Goal: Information Seeking & Learning: Check status

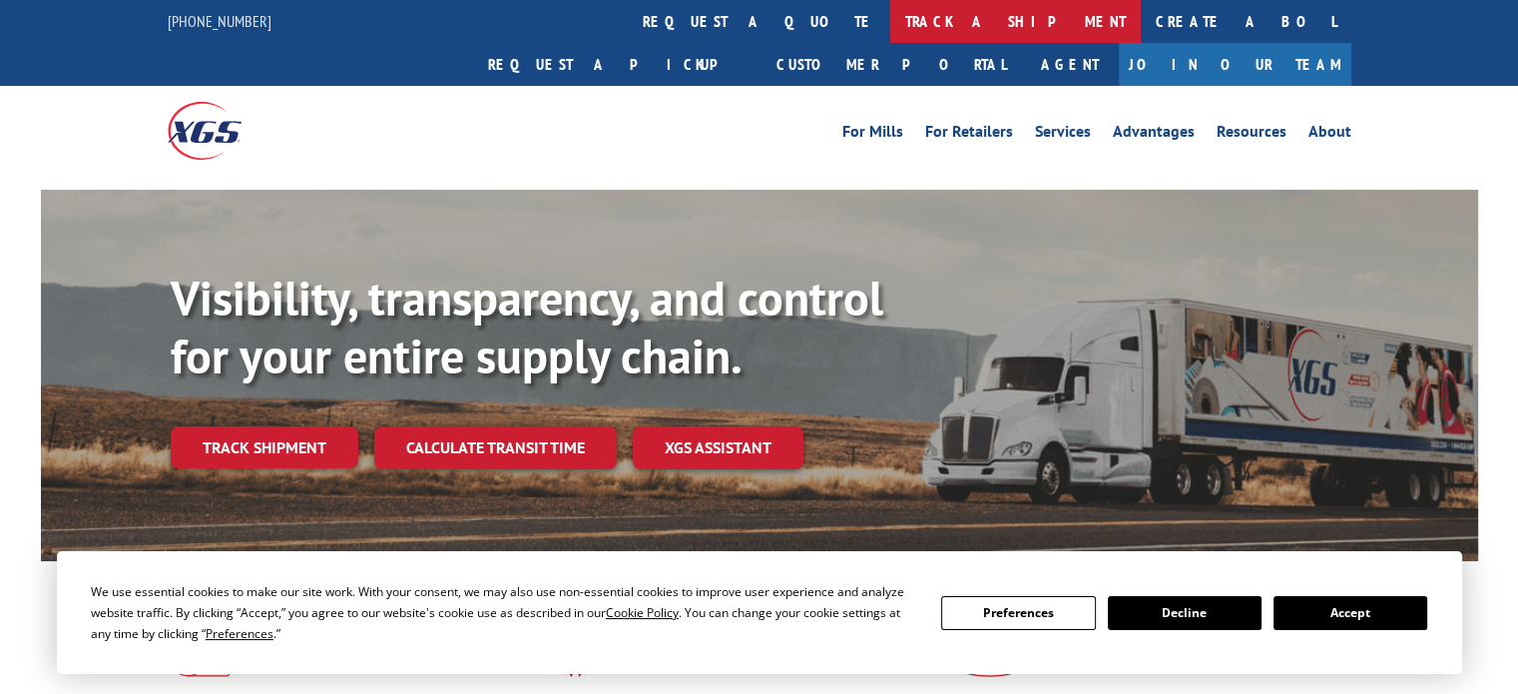
click at [890, 27] on link "track a shipment" at bounding box center [1015, 21] width 251 height 43
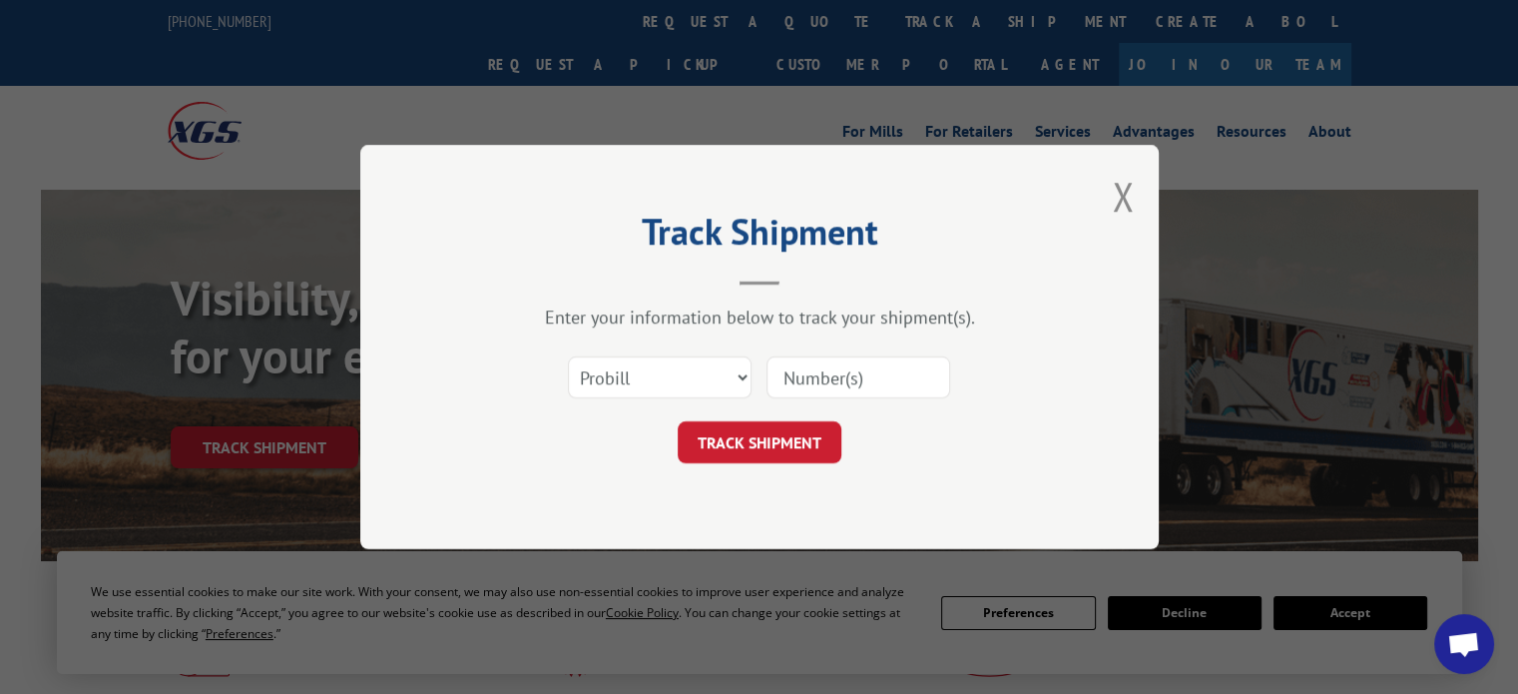
click at [786, 380] on input at bounding box center [859, 377] width 184 height 42
paste input "2992794136"
type input "2992794136"
click at [802, 433] on button "TRACK SHIPMENT" at bounding box center [760, 442] width 164 height 42
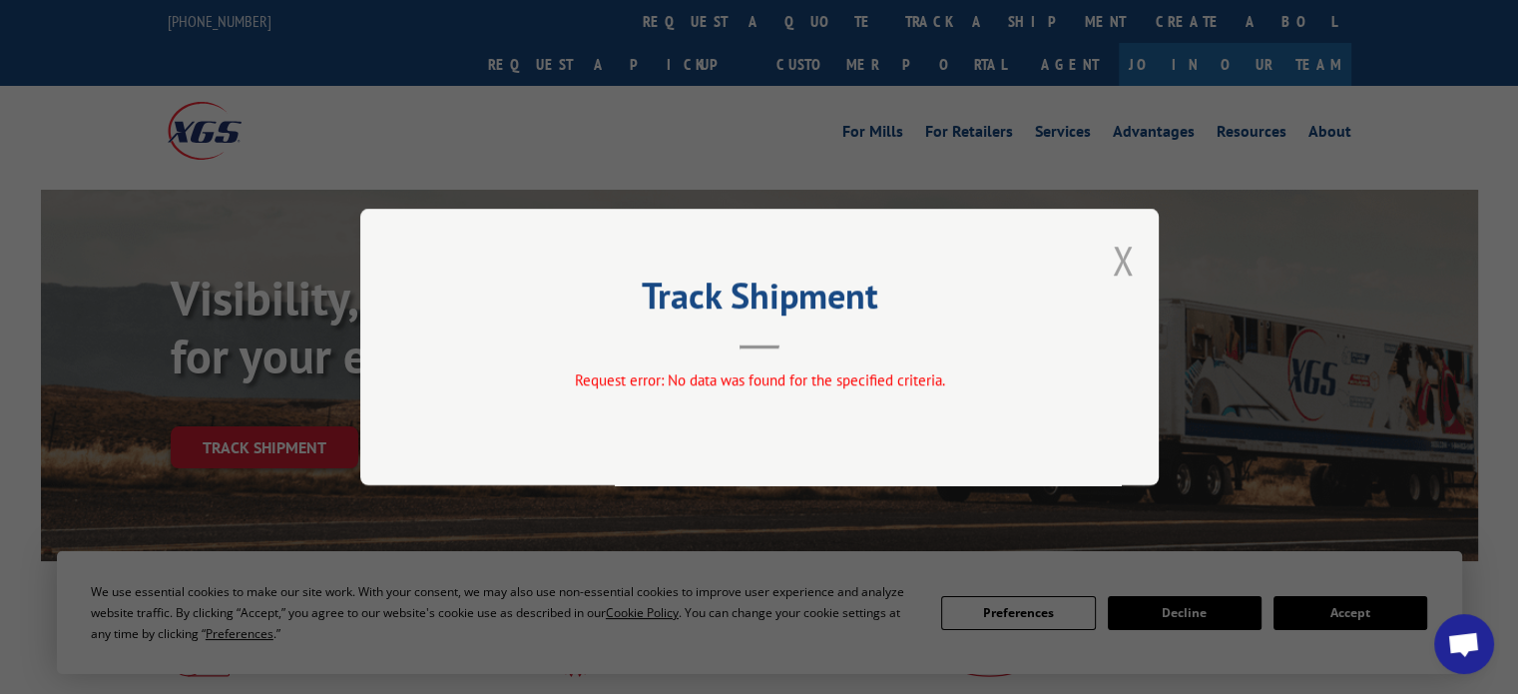
click at [1126, 252] on button "Close modal" at bounding box center [1123, 260] width 22 height 53
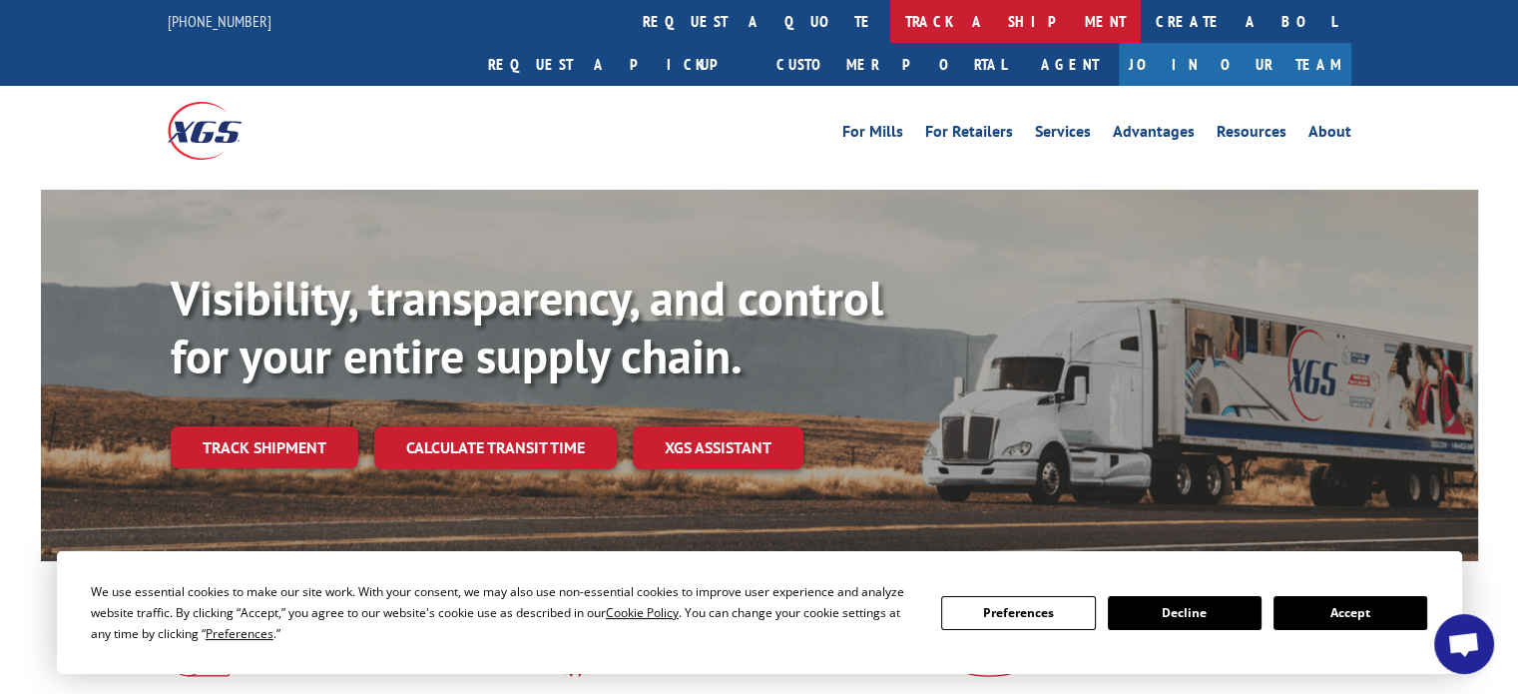
click at [890, 27] on link "track a shipment" at bounding box center [1015, 21] width 251 height 43
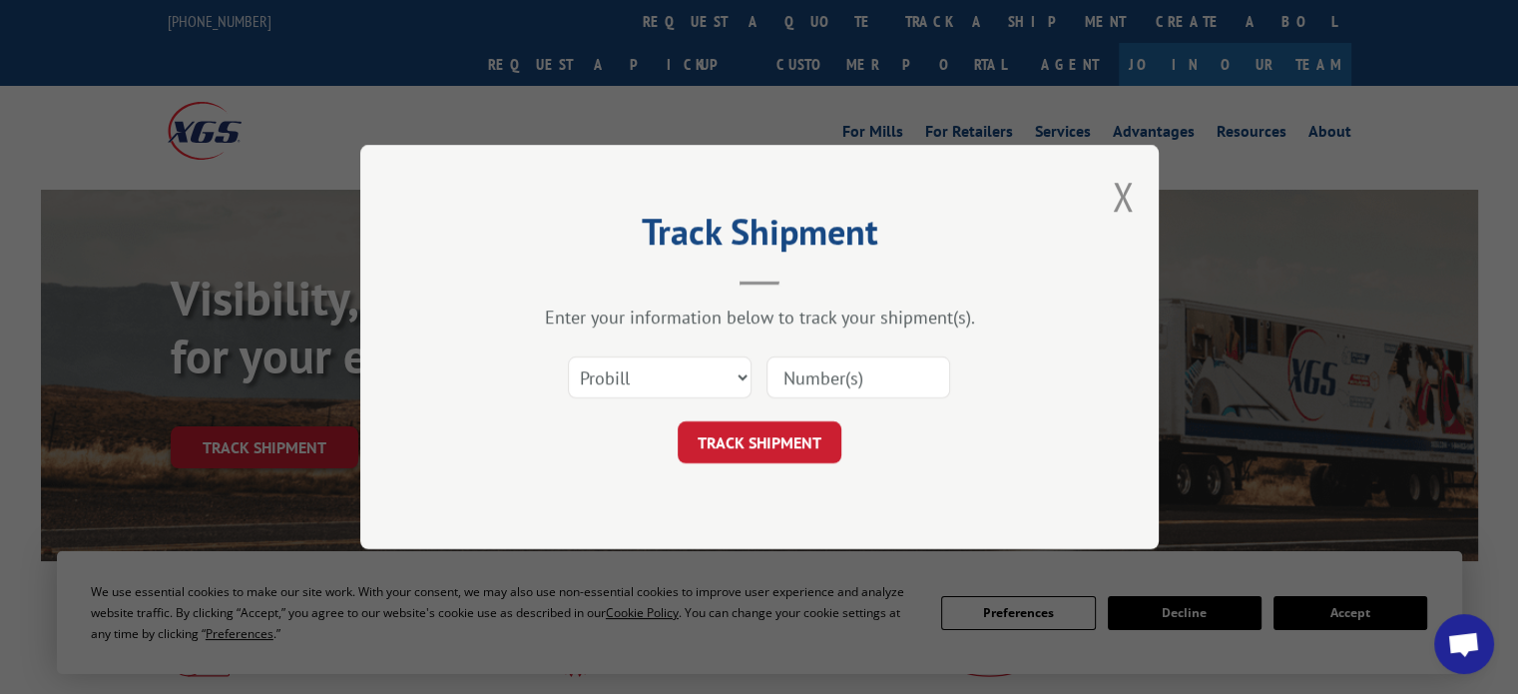
drag, startPoint x: 691, startPoint y: 401, endPoint x: 691, endPoint y: 383, distance: 18.0
click at [691, 397] on div "Select category... Probill BOL PO" at bounding box center [759, 377] width 599 height 66
click at [691, 382] on select "Select category... Probill BOL PO" at bounding box center [660, 377] width 184 height 42
select select "bol"
click at [568, 356] on select "Select category... Probill BOL PO" at bounding box center [660, 377] width 184 height 42
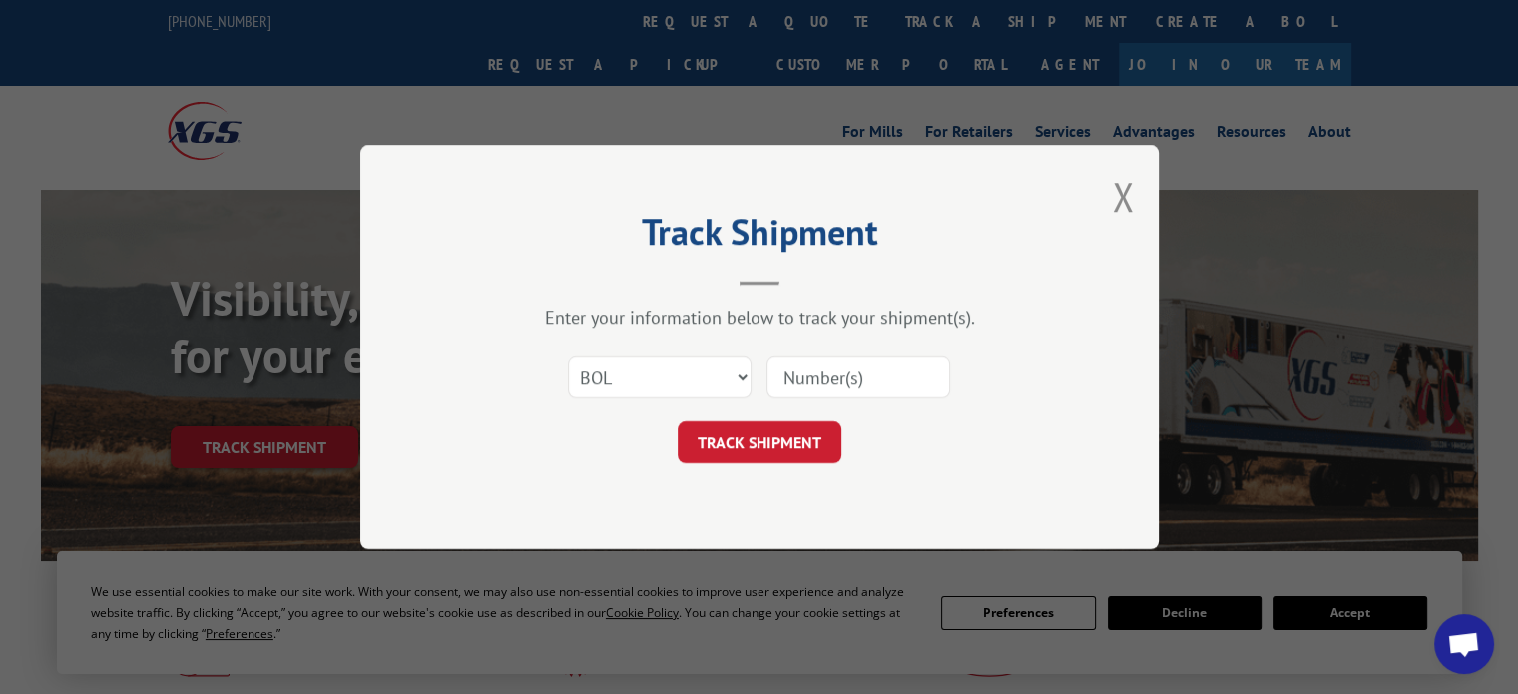
click at [806, 382] on input at bounding box center [859, 377] width 184 height 42
paste input "2992794136"
type input "2992794136"
click at [790, 436] on button "TRACK SHIPMENT" at bounding box center [760, 442] width 164 height 42
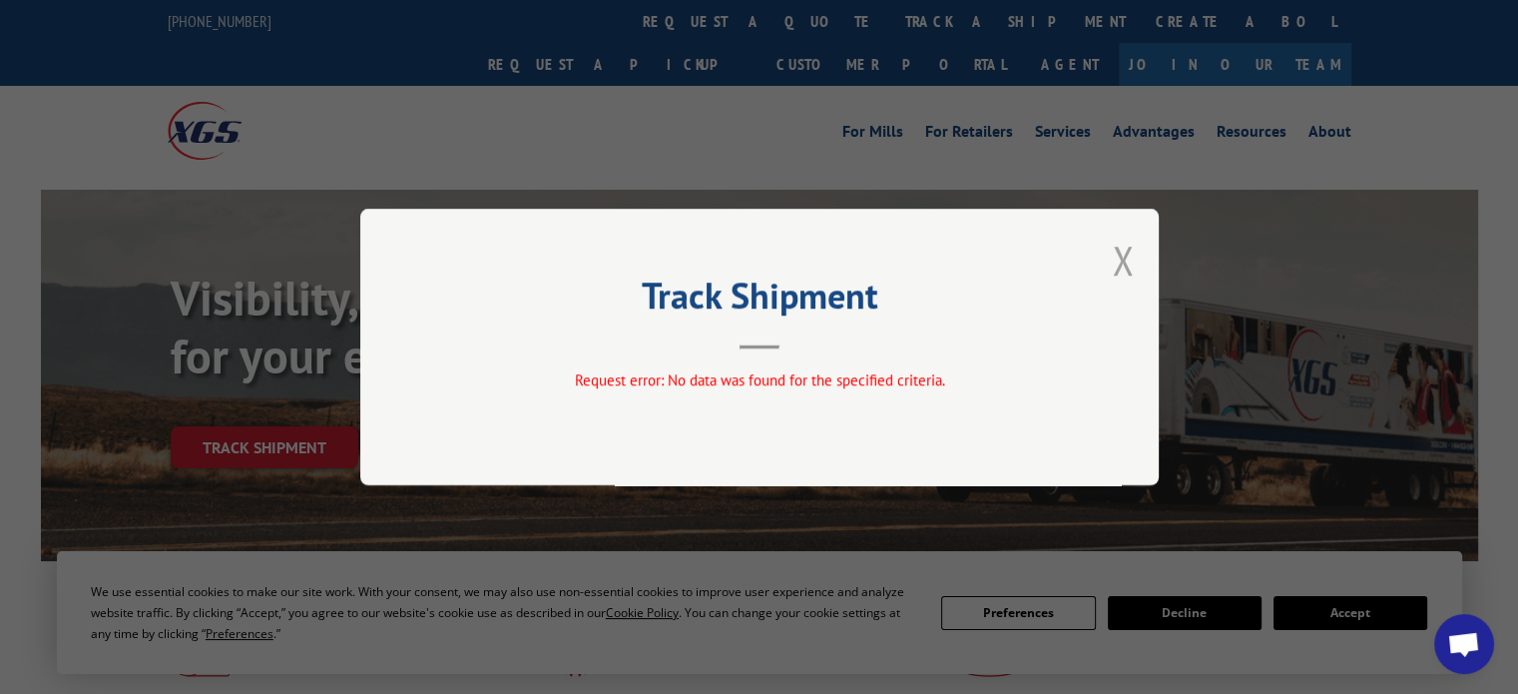
click at [1130, 260] on button "Close modal" at bounding box center [1123, 260] width 22 height 53
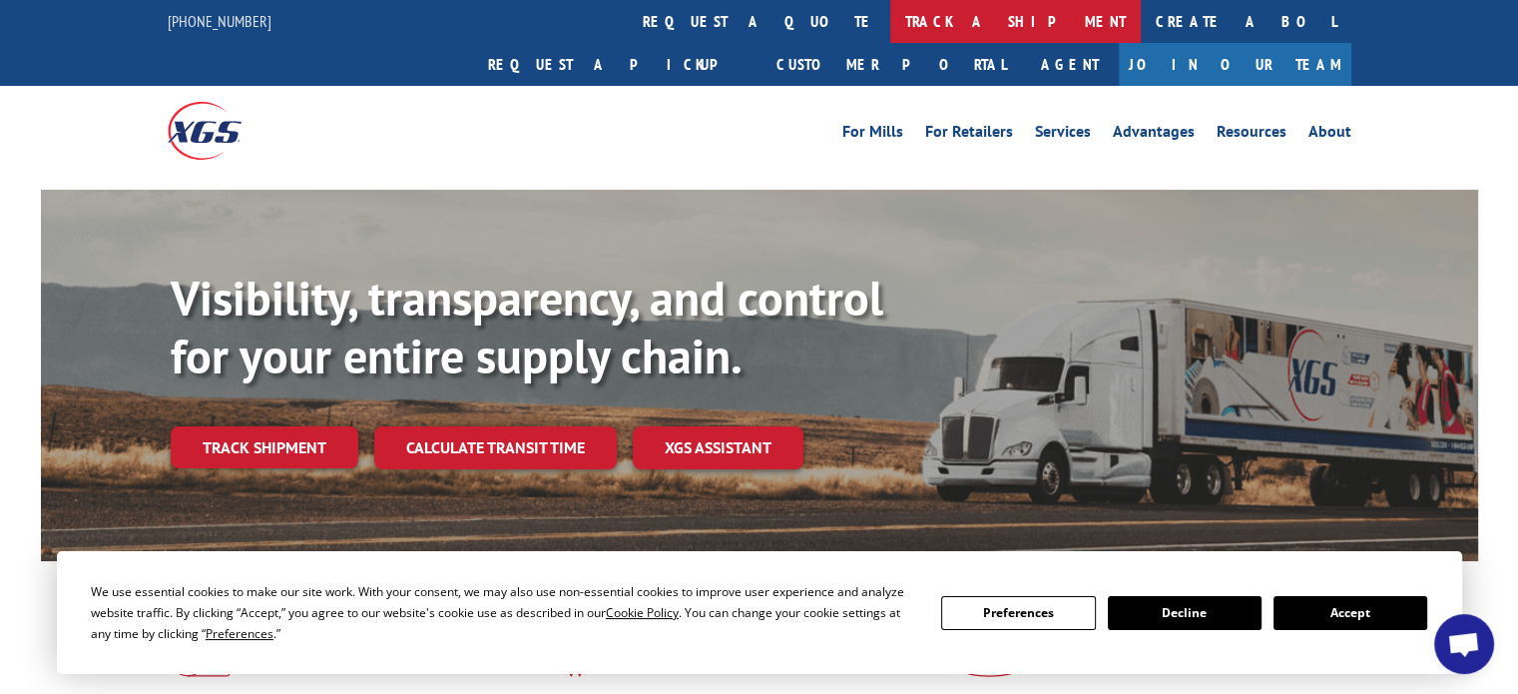
click at [890, 29] on link "track a shipment" at bounding box center [1015, 21] width 251 height 43
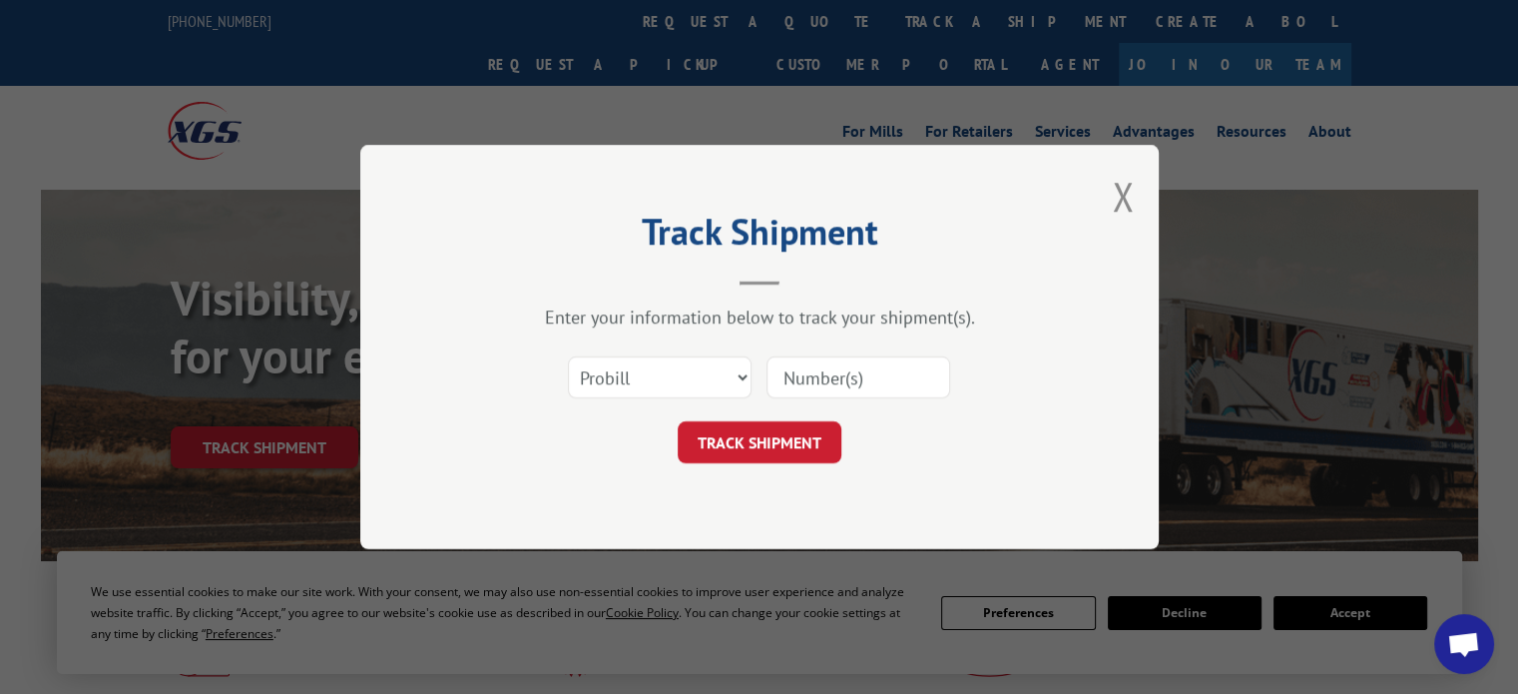
click at [834, 368] on input at bounding box center [859, 377] width 184 height 42
paste input "815060"
type input "815060"
click at [794, 445] on button "TRACK SHIPMENT" at bounding box center [760, 442] width 164 height 42
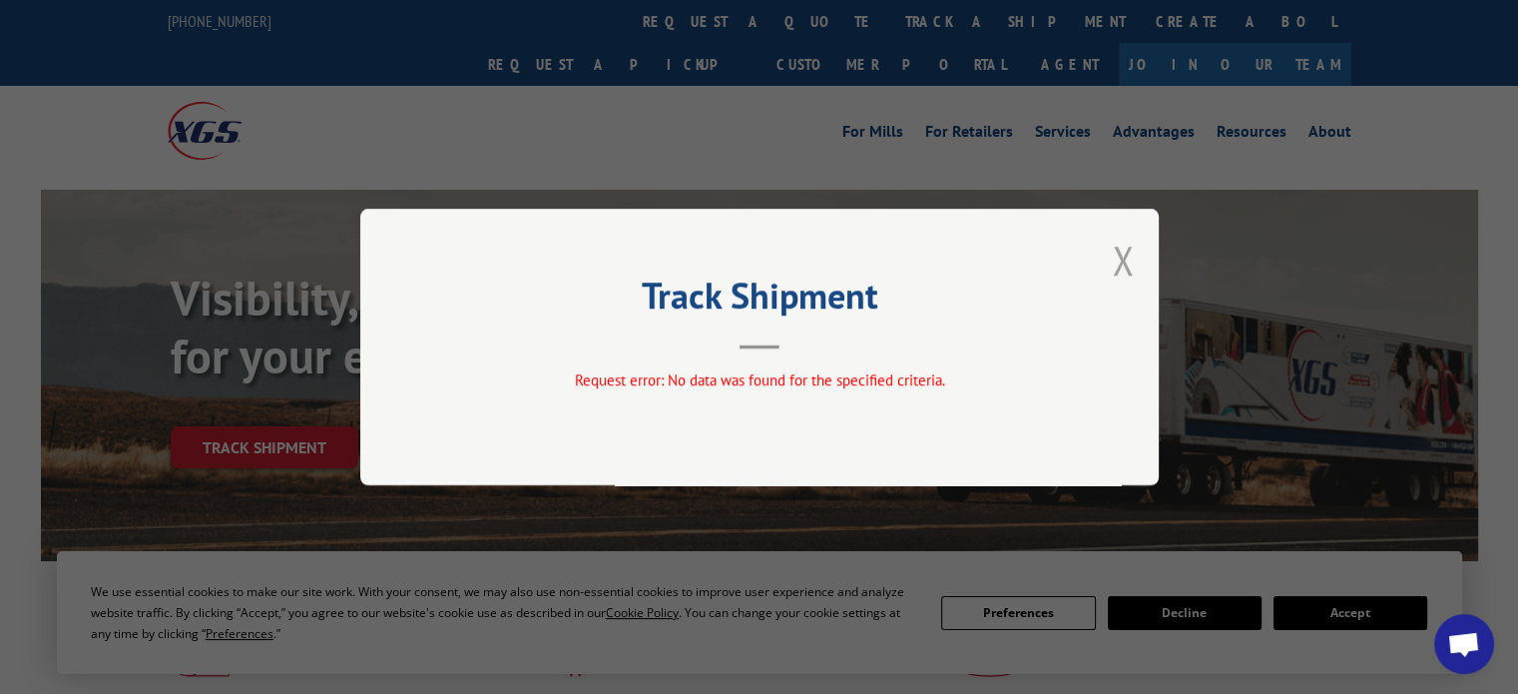
click at [1132, 251] on button "Close modal" at bounding box center [1123, 260] width 22 height 53
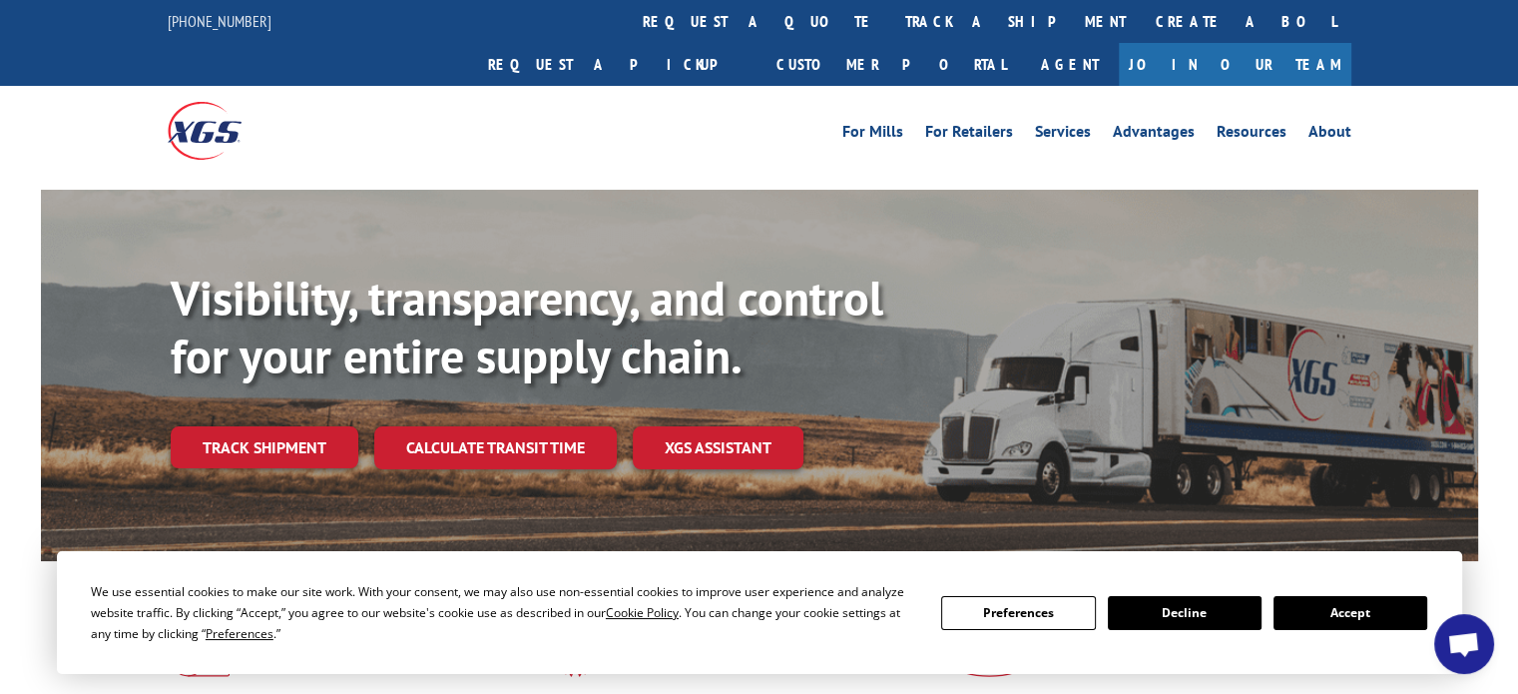
click at [890, 11] on link "track a shipment" at bounding box center [1015, 21] width 251 height 43
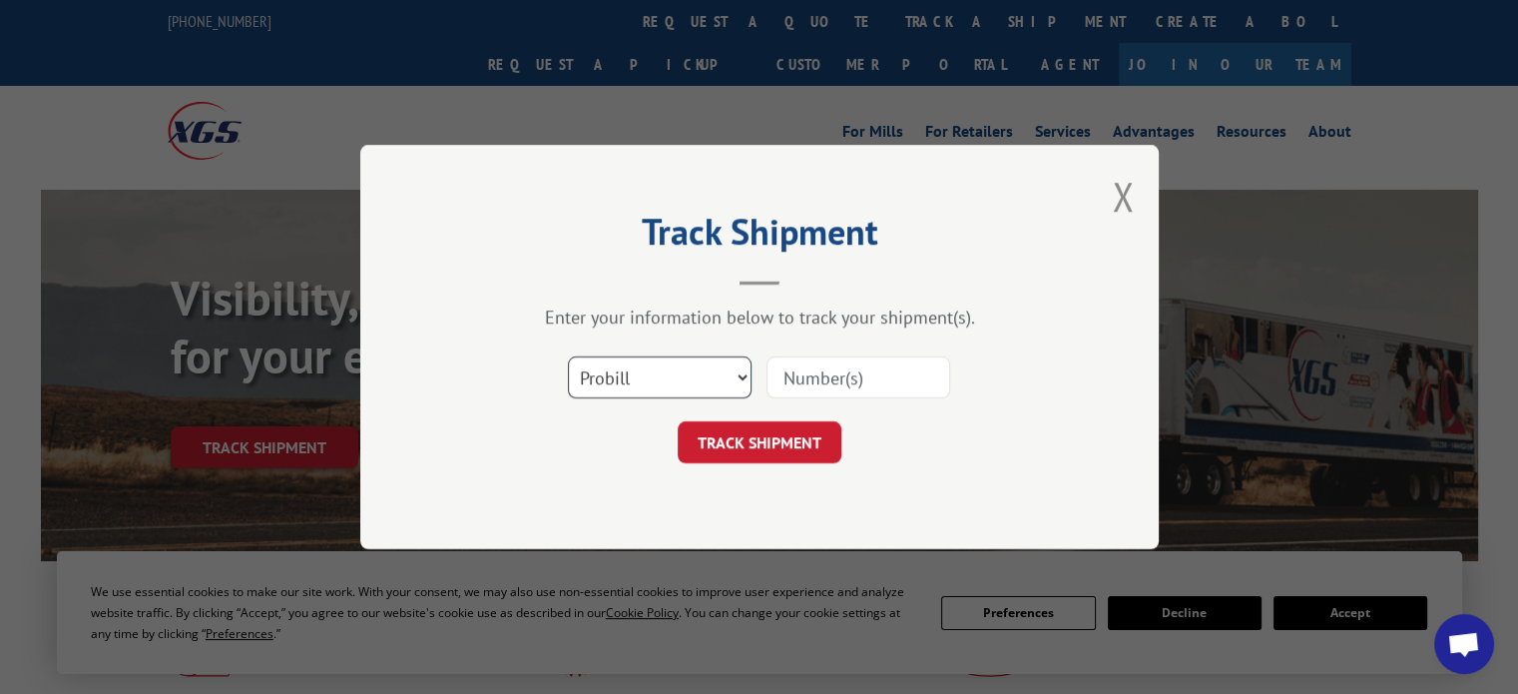
click at [627, 374] on select "Select category... Probill BOL PO" at bounding box center [660, 377] width 184 height 42
select select "bol"
click at [568, 356] on select "Select category... Probill BOL PO" at bounding box center [660, 377] width 184 height 42
click at [827, 350] on div "Select category... Probill BOL PO" at bounding box center [759, 377] width 599 height 66
click at [823, 378] on input at bounding box center [859, 377] width 184 height 42
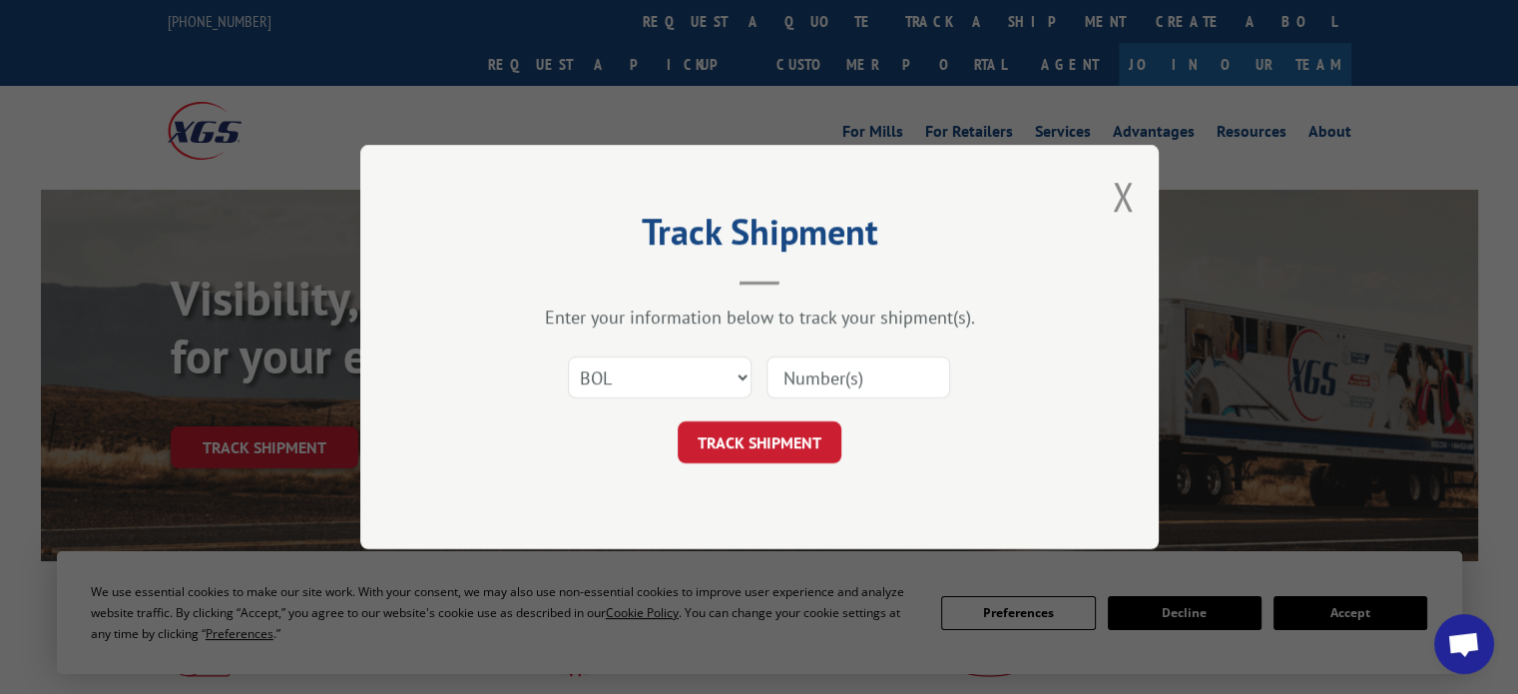
paste input "815060"
type input "815060"
click at [822, 456] on button "TRACK SHIPMENT" at bounding box center [760, 442] width 164 height 42
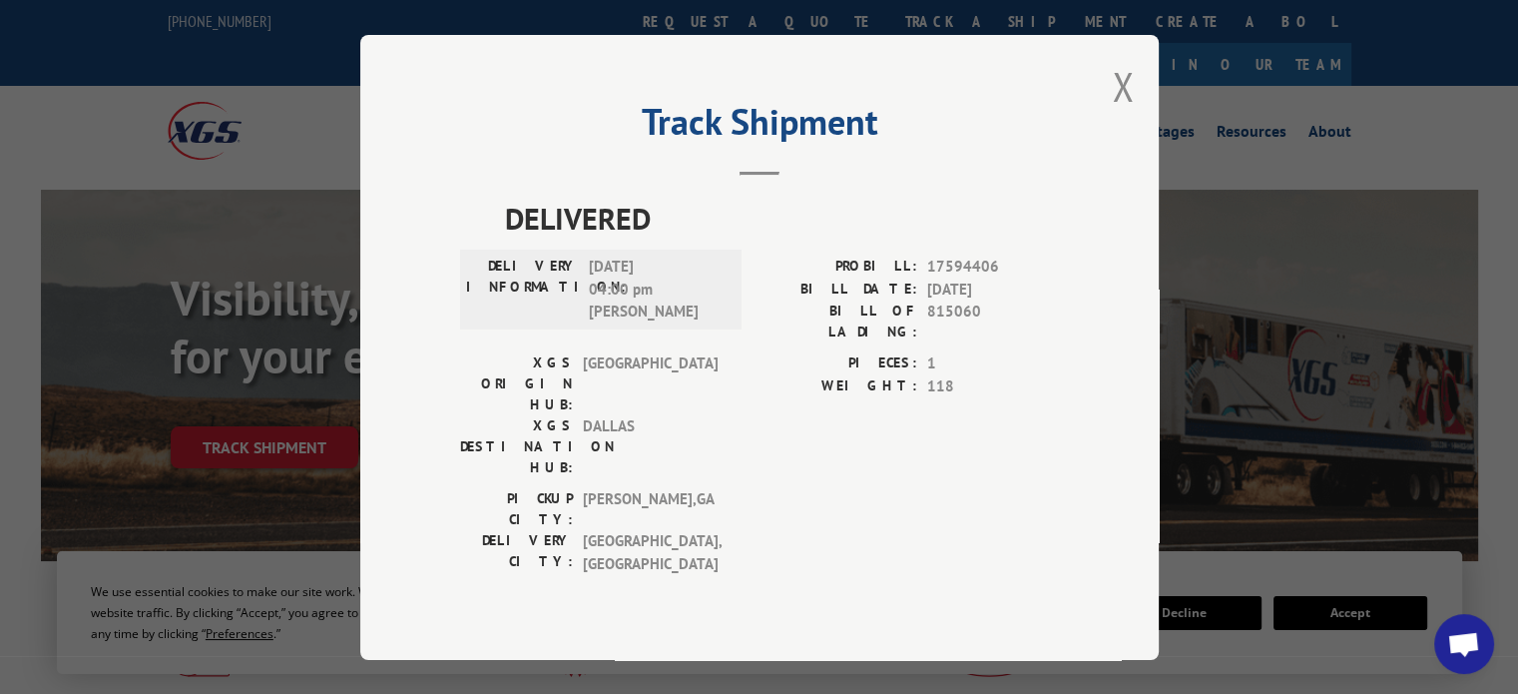
drag, startPoint x: 345, startPoint y: 204, endPoint x: 350, endPoint y: 82, distance: 121.9
click at [345, 200] on div "Track Shipment DELIVERED DELIVERY INFORMATION: [DATE] 04:00 pm [PERSON_NAME]: 1…" at bounding box center [759, 347] width 1518 height 694
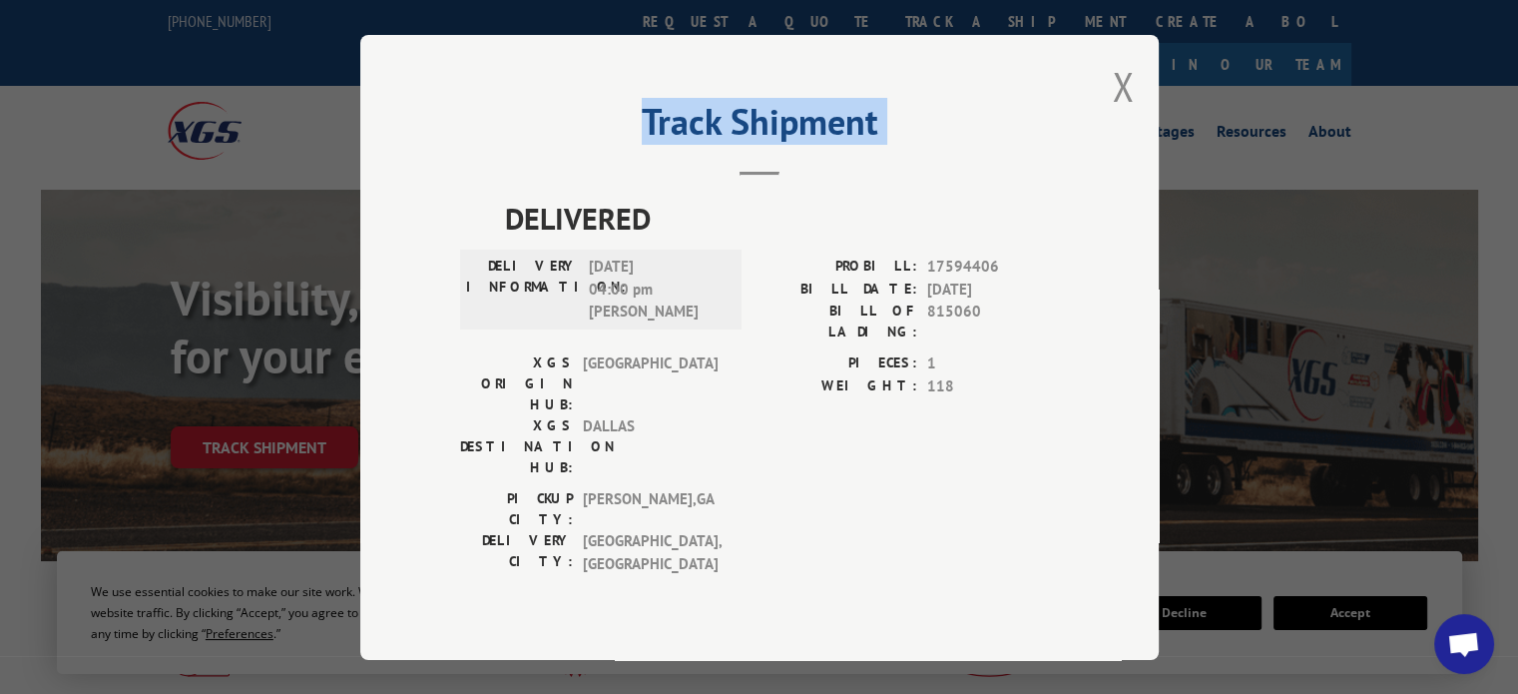
click at [1115, 113] on button "Close modal" at bounding box center [1123, 86] width 22 height 53
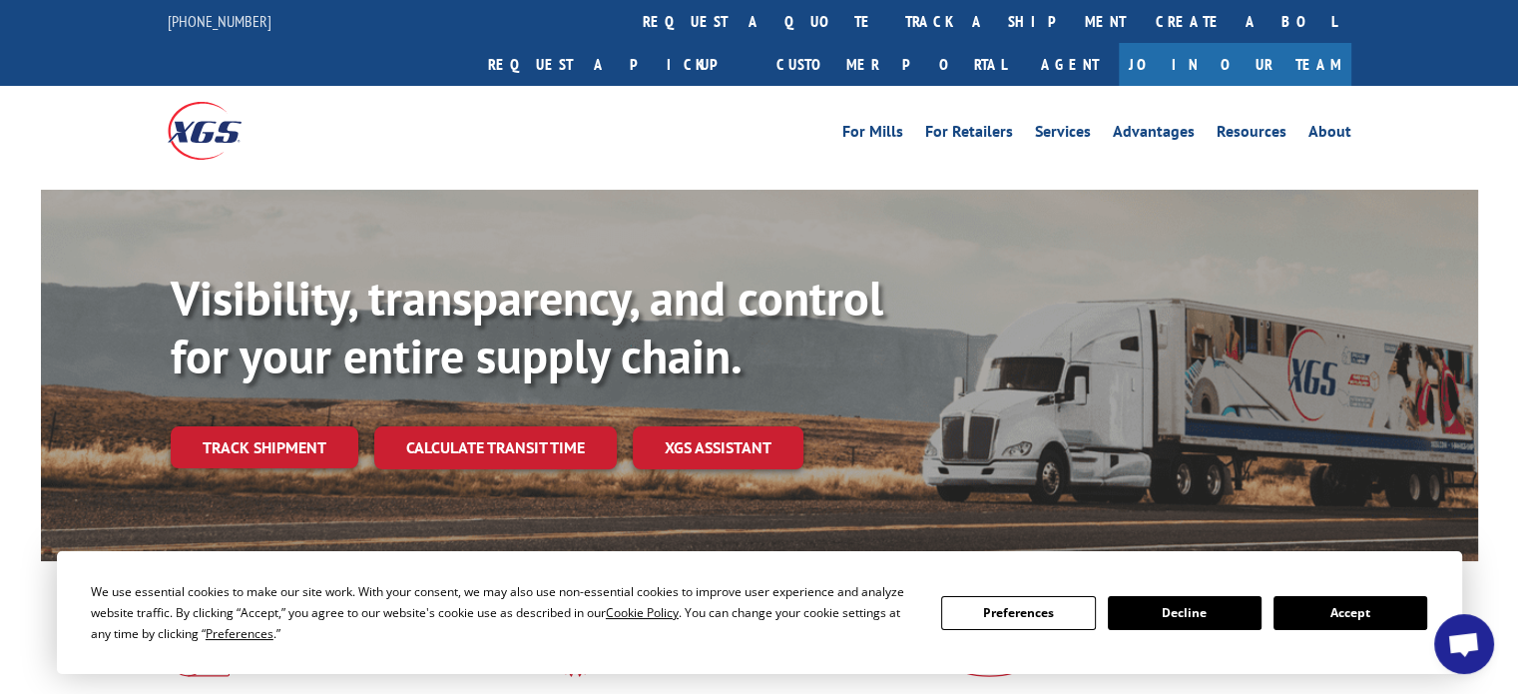
click at [890, 10] on link "track a shipment" at bounding box center [1015, 21] width 251 height 43
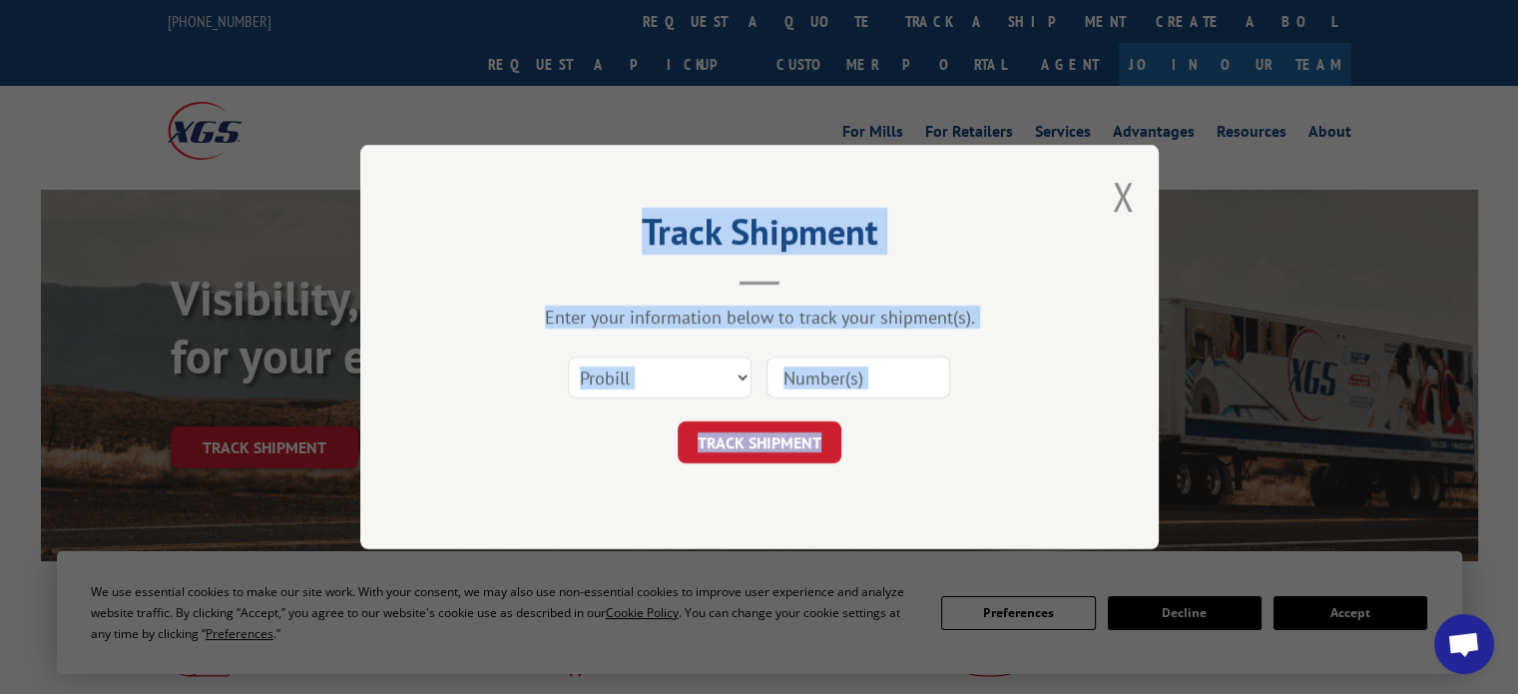
drag, startPoint x: 871, startPoint y: 387, endPoint x: 846, endPoint y: 387, distance: 25.0
click at [872, 385] on input at bounding box center [859, 377] width 184 height 42
click at [682, 382] on select "Select category... Probill BOL PO" at bounding box center [660, 377] width 184 height 42
click at [568, 356] on select "Select category... Probill BOL PO" at bounding box center [660, 377] width 184 height 42
click at [923, 368] on input at bounding box center [859, 377] width 184 height 42
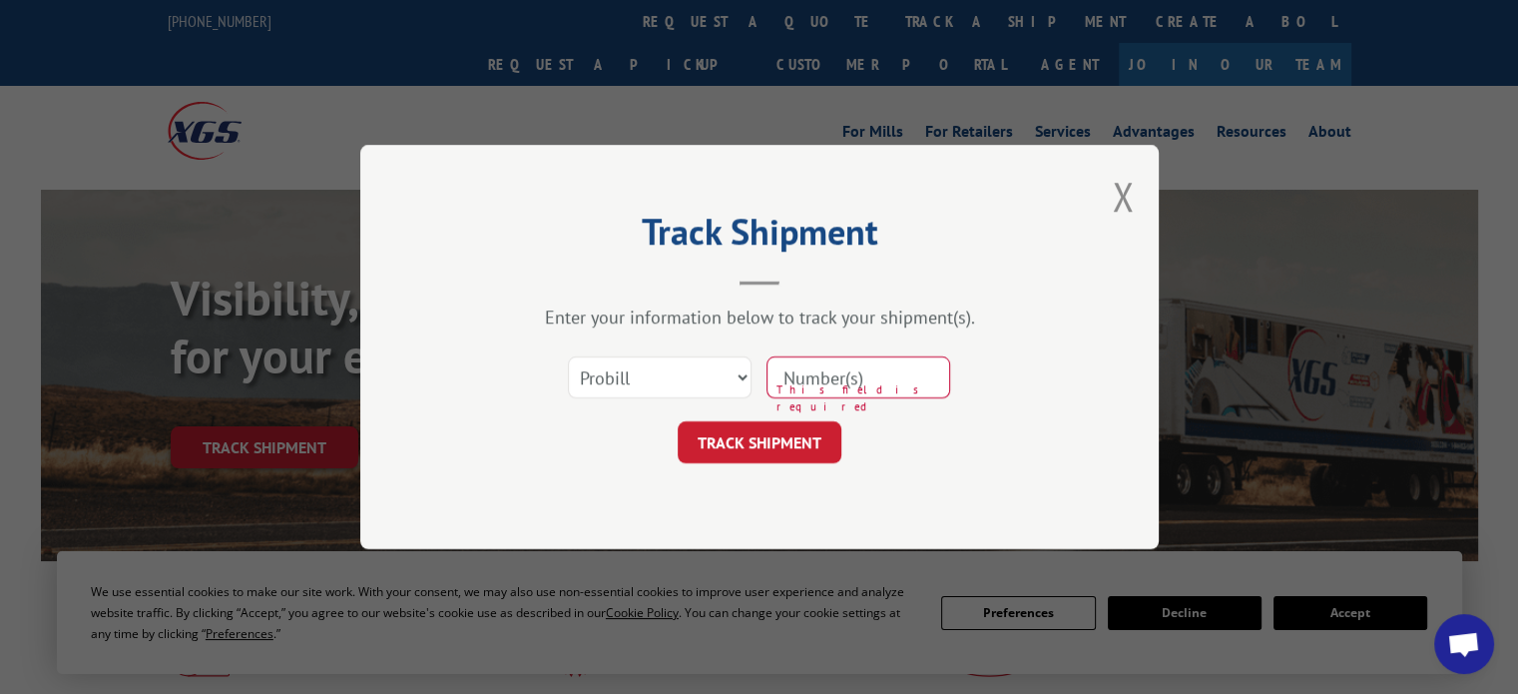
paste input "17514077"
type input "17514077"
click at [823, 445] on button "TRACK SHIPMENT" at bounding box center [760, 442] width 164 height 42
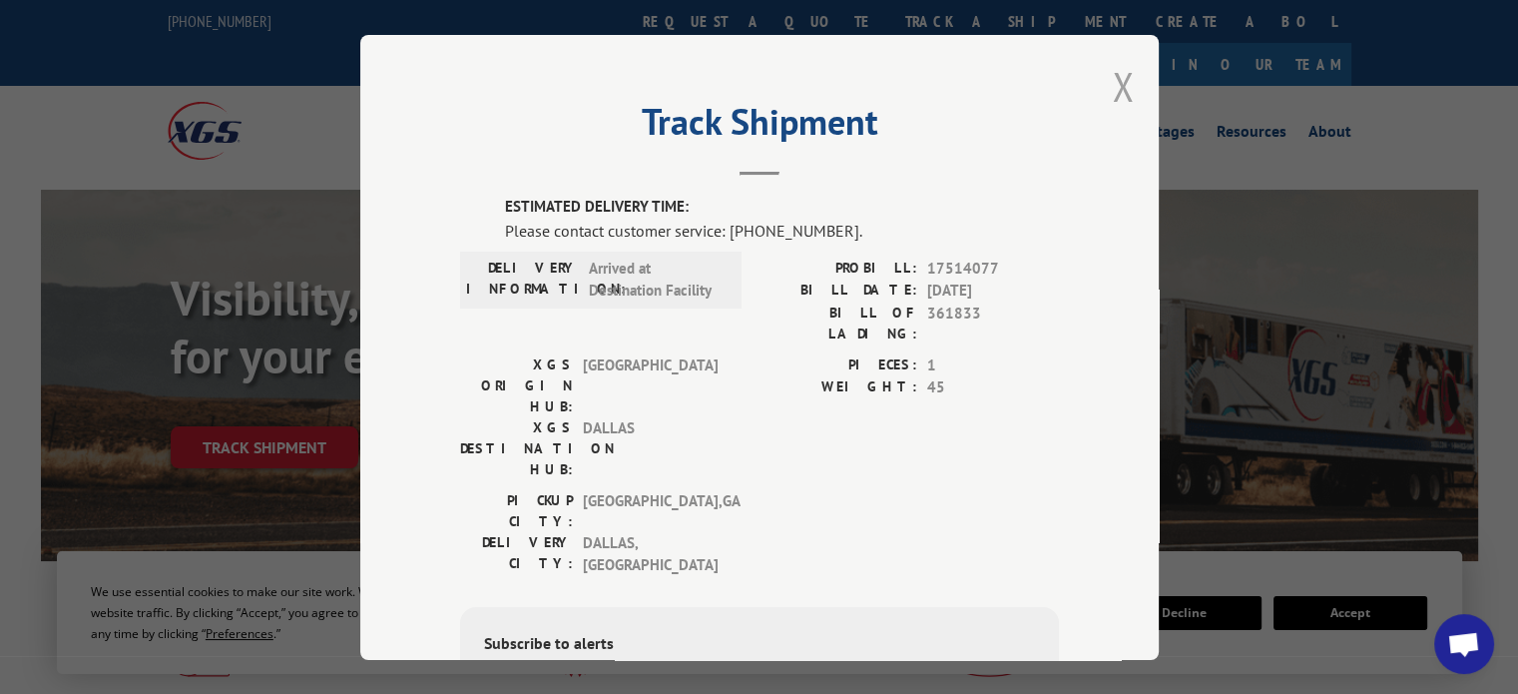
click at [1114, 78] on button "Close modal" at bounding box center [1123, 86] width 22 height 53
